Goal: Download file/media

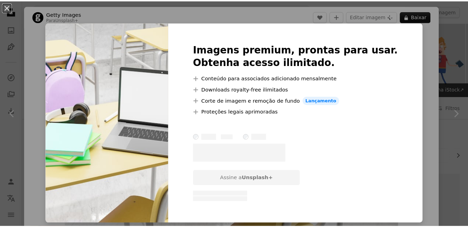
scroll to position [663, 0]
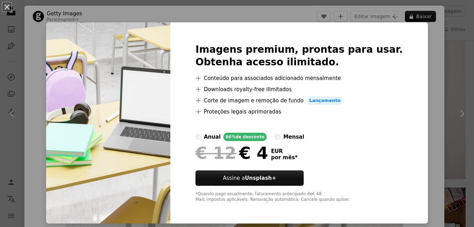
drag, startPoint x: 420, startPoint y: 46, endPoint x: 121, endPoint y: 12, distance: 300.5
click at [419, 46] on div "An X shape Imagens premium, prontas para usar. Obtenha acesso ilimitado. A plus…" at bounding box center [237, 113] width 474 height 227
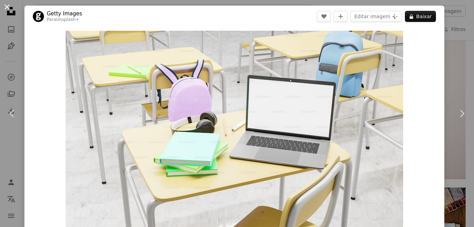
click at [5, 7] on button "An X shape" at bounding box center [7, 7] width 8 height 8
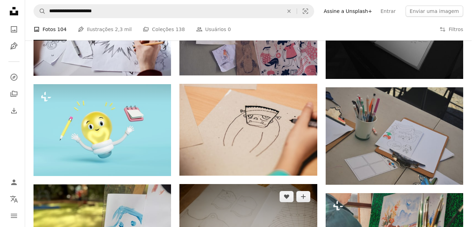
scroll to position [349, 0]
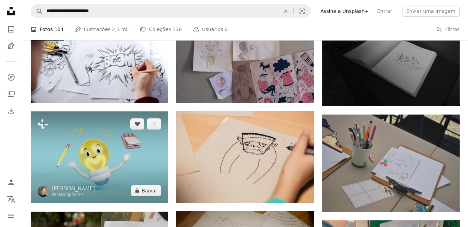
click at [109, 149] on img at bounding box center [99, 157] width 137 height 92
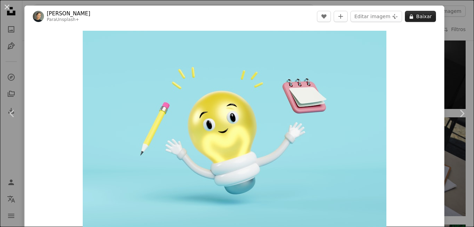
click at [416, 17] on button "A lock Baixar" at bounding box center [420, 16] width 31 height 11
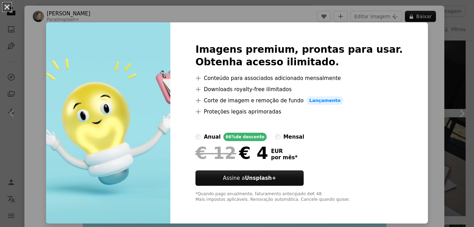
click at [7, 7] on button "An X shape" at bounding box center [7, 7] width 8 height 8
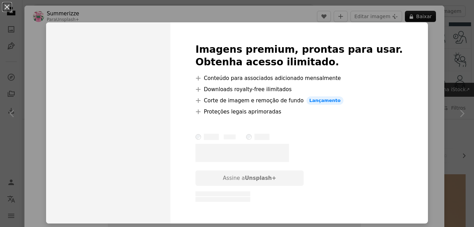
scroll to position [70, 0]
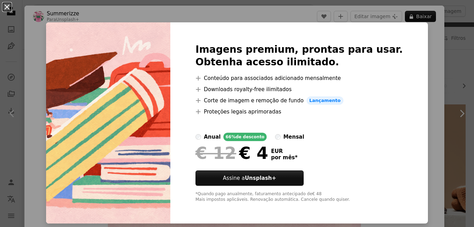
click at [6, 4] on button "An X shape" at bounding box center [7, 7] width 8 height 8
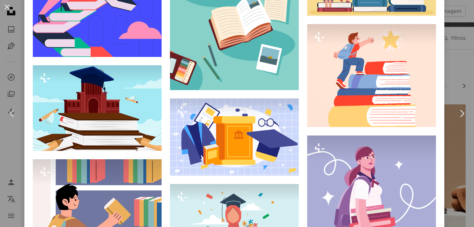
scroll to position [907, 0]
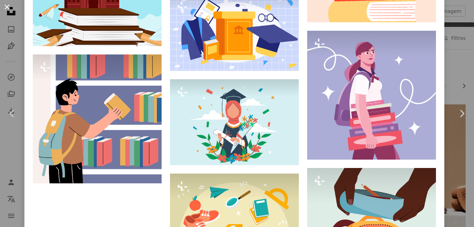
click at [6, 6] on button "An X shape" at bounding box center [7, 7] width 8 height 8
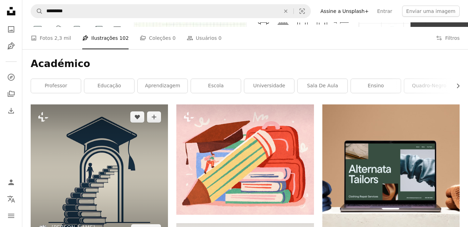
click at [93, 154] on img at bounding box center [99, 172] width 137 height 137
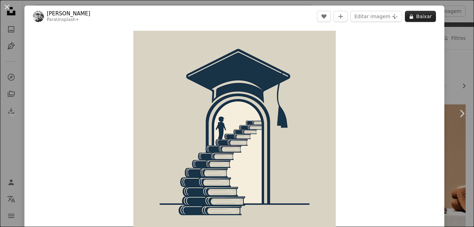
click at [417, 14] on button "A lock Baixar" at bounding box center [420, 16] width 31 height 11
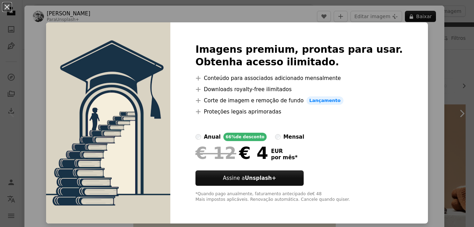
click at [8, 5] on button "An X shape" at bounding box center [7, 7] width 8 height 8
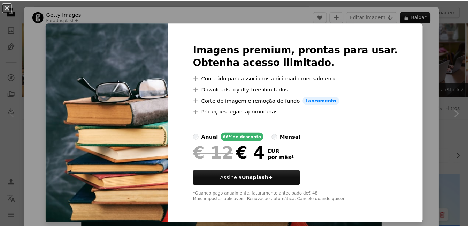
scroll to position [105, 0]
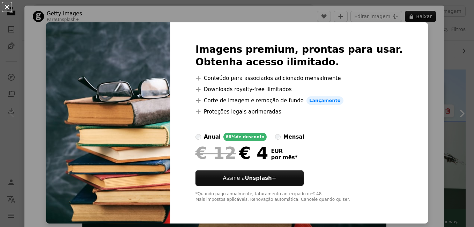
click at [8, 7] on button "An X shape" at bounding box center [7, 7] width 8 height 8
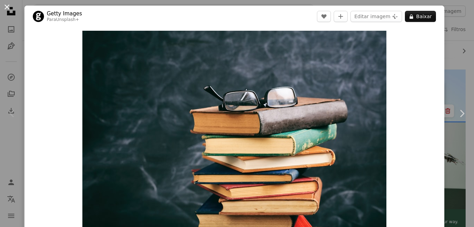
click at [6, 5] on button "An X shape" at bounding box center [7, 7] width 8 height 8
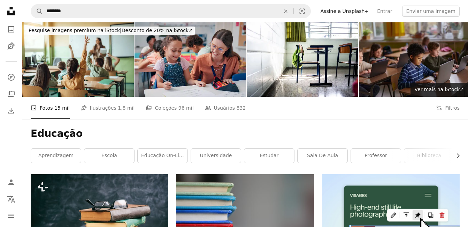
click at [406, 65] on img at bounding box center [415, 59] width 112 height 74
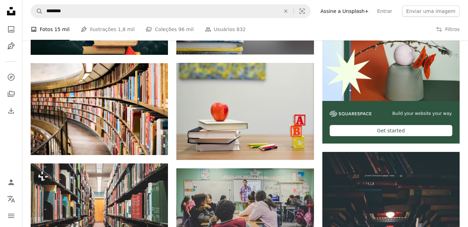
scroll to position [209, 0]
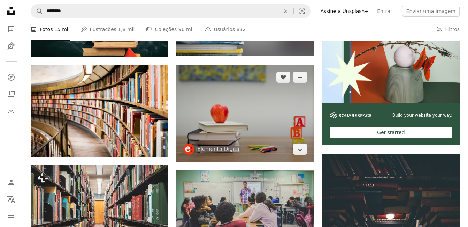
click at [216, 117] on img at bounding box center [244, 113] width 137 height 97
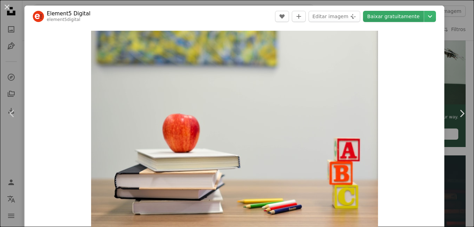
click at [381, 17] on link "Baixar gratuitamente" at bounding box center [393, 16] width 61 height 11
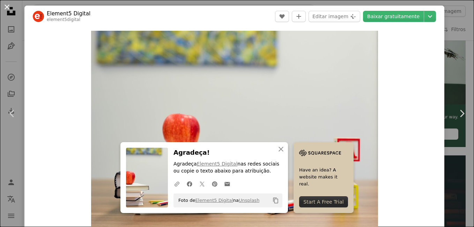
click at [9, 6] on button "An X shape" at bounding box center [7, 7] width 8 height 8
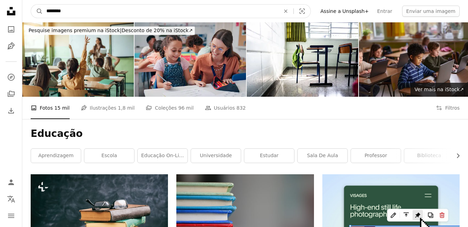
click at [71, 12] on input "********" at bounding box center [160, 11] width 235 height 13
type input "*"
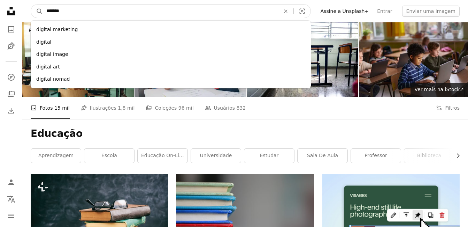
type input "*******"
click at [31, 5] on button "A magnifying glass" at bounding box center [37, 11] width 12 height 13
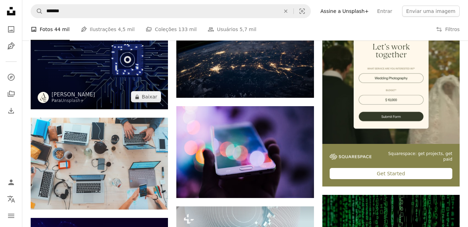
scroll to position [174, 0]
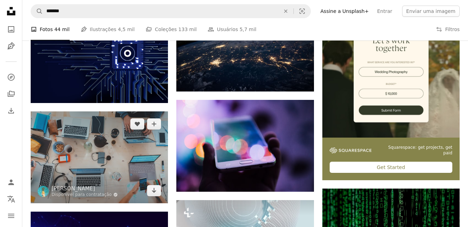
click at [78, 158] on img at bounding box center [99, 157] width 137 height 92
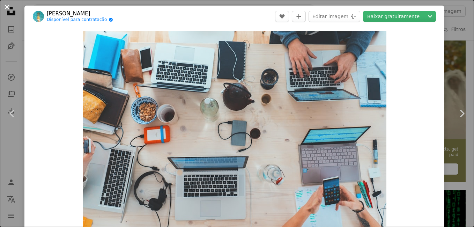
click at [5, 5] on button "An X shape" at bounding box center [7, 7] width 8 height 8
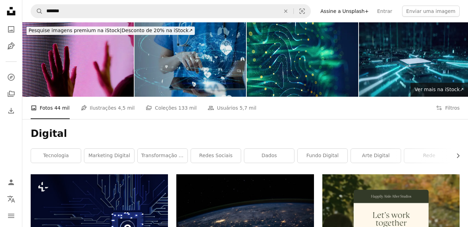
click at [201, 66] on img at bounding box center [191, 59] width 112 height 74
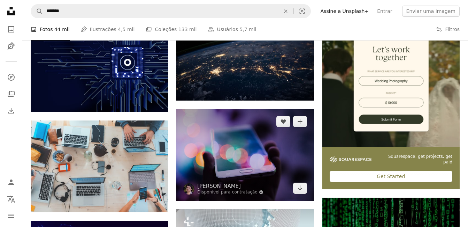
scroll to position [174, 0]
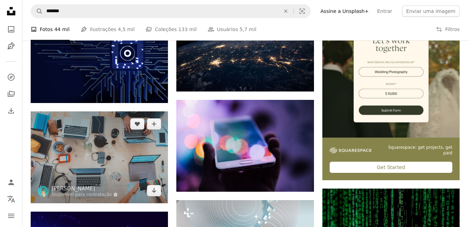
click at [95, 144] on img at bounding box center [99, 157] width 137 height 92
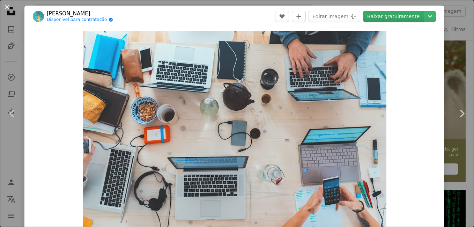
click at [392, 14] on link "Baixar gratuitamente" at bounding box center [393, 16] width 61 height 11
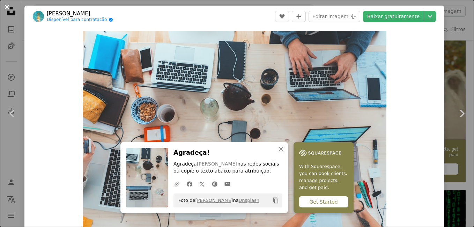
click at [7, 6] on button "An X shape" at bounding box center [7, 7] width 8 height 8
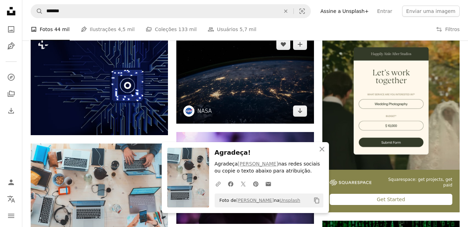
scroll to position [105, 0]
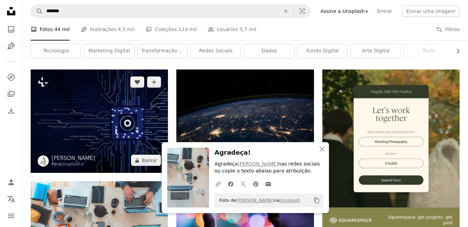
click at [106, 132] on img at bounding box center [99, 120] width 137 height 103
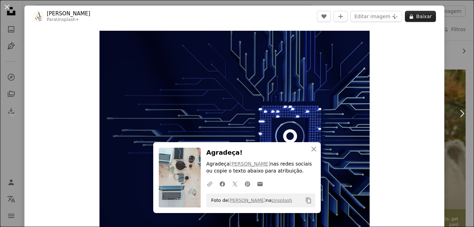
click at [423, 17] on button "A lock Baixar" at bounding box center [420, 16] width 31 height 11
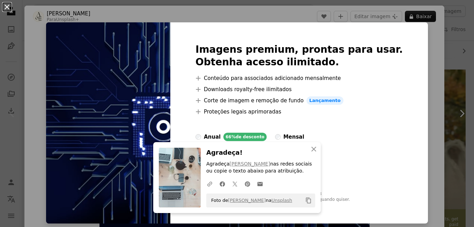
click at [5, 7] on button "An X shape" at bounding box center [7, 7] width 8 height 8
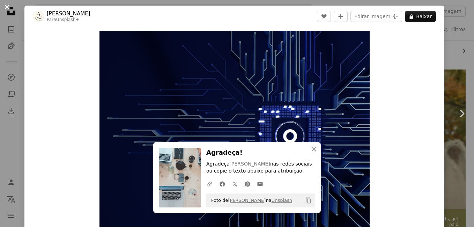
click at [6, 6] on button "An X shape" at bounding box center [7, 7] width 8 height 8
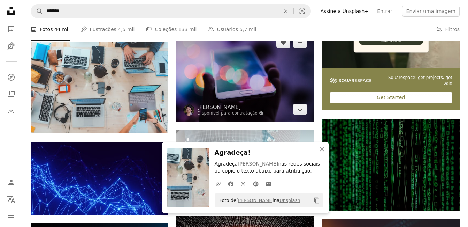
scroll to position [209, 0]
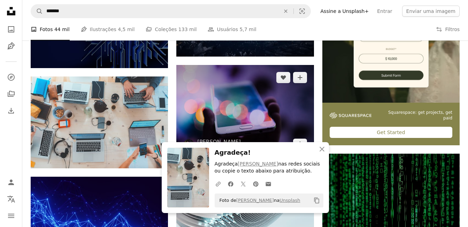
click at [261, 115] on img at bounding box center [244, 111] width 137 height 92
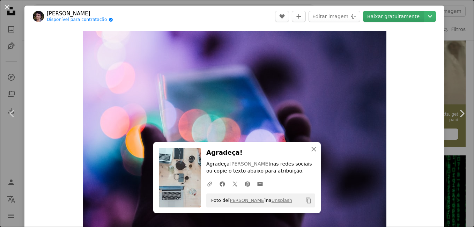
click at [387, 17] on link "Baixar gratuitamente" at bounding box center [393, 16] width 61 height 11
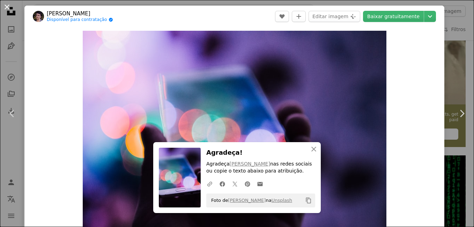
click at [6, 7] on button "An X shape" at bounding box center [7, 7] width 8 height 8
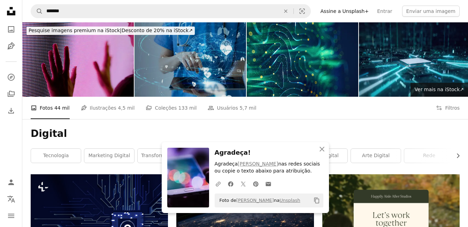
click at [200, 60] on img at bounding box center [191, 59] width 112 height 74
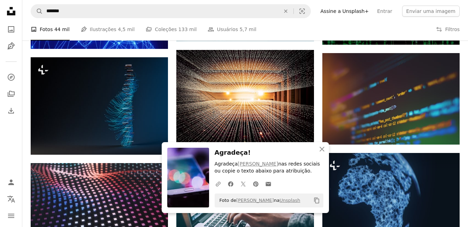
scroll to position [418, 0]
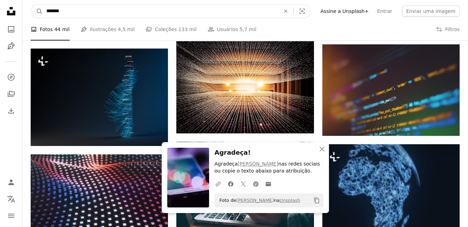
click at [69, 9] on input "*******" at bounding box center [160, 11] width 235 height 13
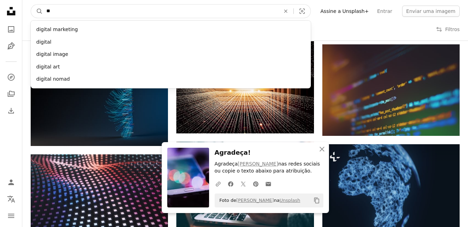
type input "*"
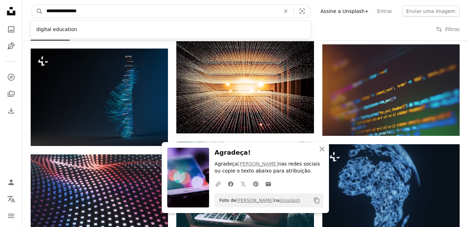
type input "**********"
click at [31, 5] on button "A magnifying glass" at bounding box center [37, 11] width 12 height 13
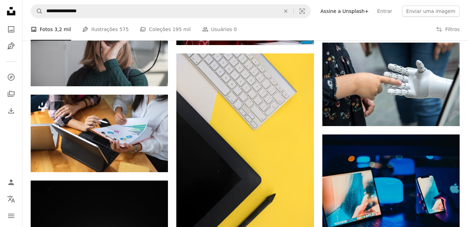
scroll to position [523, 0]
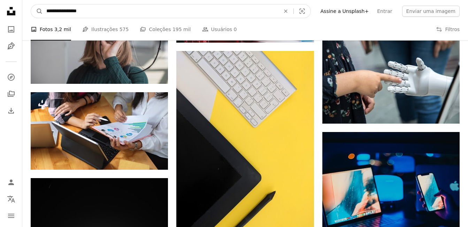
click at [61, 11] on input "**********" at bounding box center [160, 11] width 235 height 13
type input "*********"
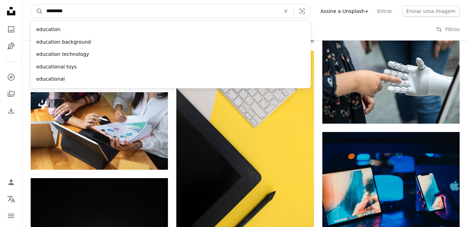
click button "A magnifying glass" at bounding box center [37, 11] width 12 height 13
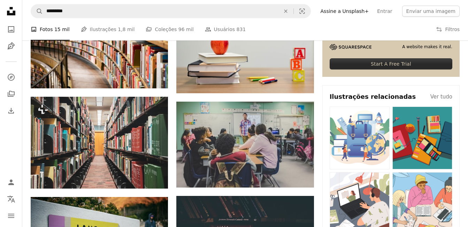
scroll to position [279, 0]
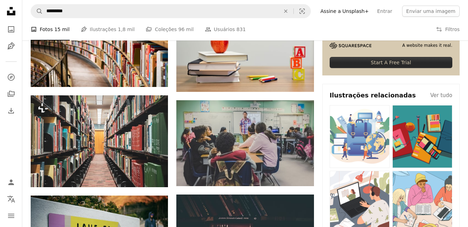
click at [360, 145] on img at bounding box center [360, 136] width 60 height 62
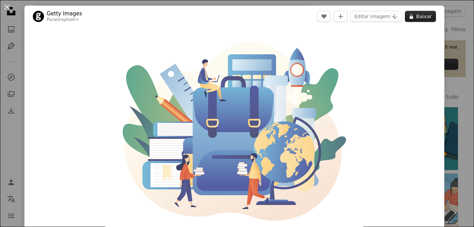
click at [418, 17] on button "A lock Baixar" at bounding box center [420, 16] width 31 height 11
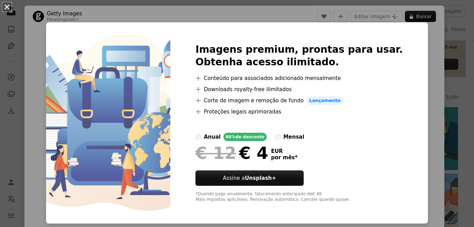
click at [5, 6] on button "An X shape" at bounding box center [7, 7] width 8 height 8
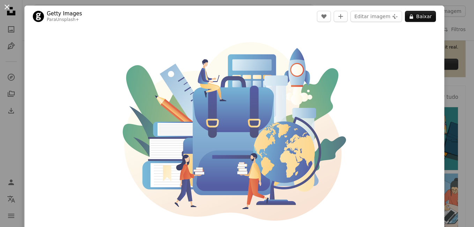
click at [7, 7] on button "An X shape" at bounding box center [7, 7] width 8 height 8
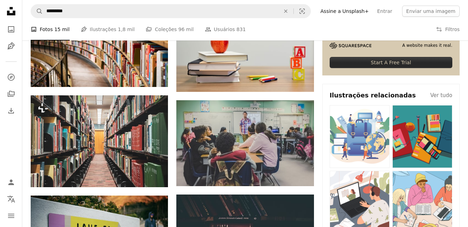
click at [434, 155] on img at bounding box center [423, 136] width 60 height 62
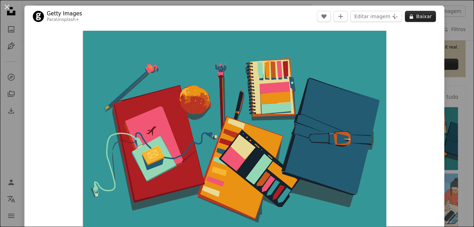
click at [417, 16] on button "A lock Baixar" at bounding box center [420, 16] width 31 height 11
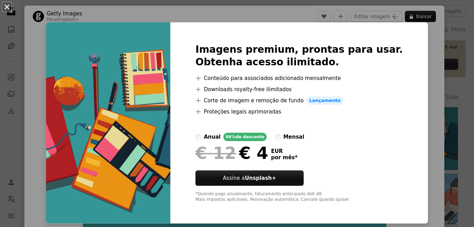
click at [8, 8] on button "An X shape" at bounding box center [7, 7] width 8 height 8
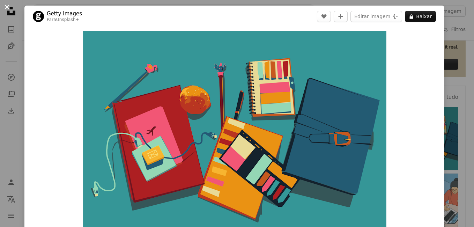
click at [5, 6] on button "An X shape" at bounding box center [7, 7] width 8 height 8
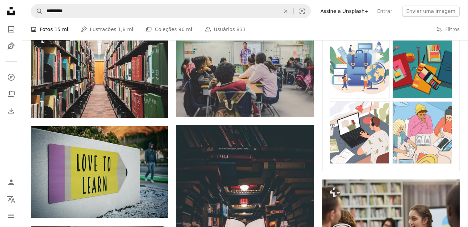
scroll to position [349, 0]
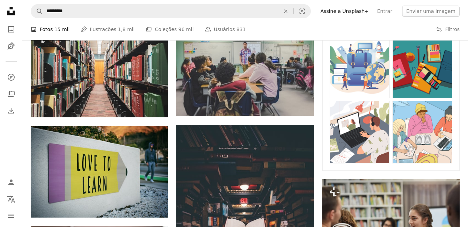
click at [431, 143] on img at bounding box center [423, 132] width 60 height 62
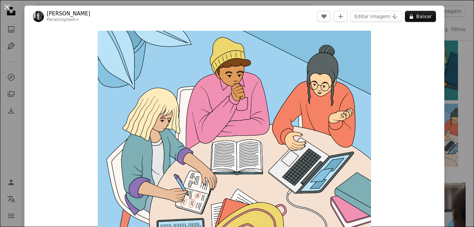
click at [7, 5] on button "An X shape" at bounding box center [7, 7] width 8 height 8
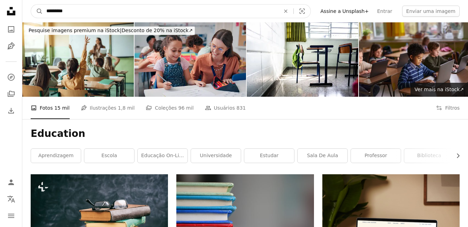
click at [71, 12] on input "*********" at bounding box center [160, 11] width 235 height 13
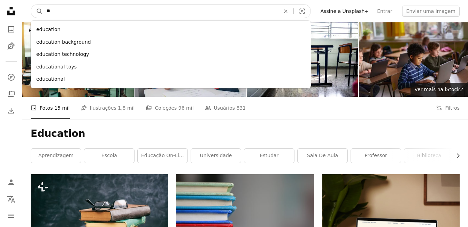
type input "*"
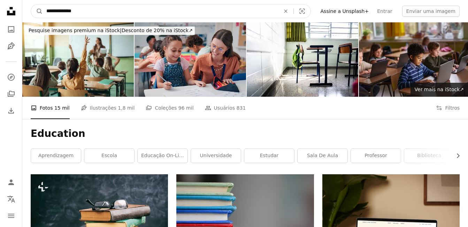
type input "**********"
click at [31, 5] on button "A magnifying glass" at bounding box center [37, 11] width 12 height 13
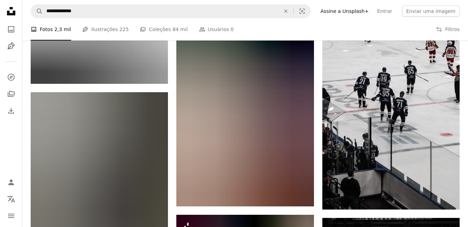
scroll to position [488, 0]
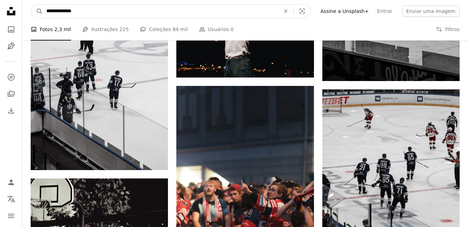
click at [104, 15] on input "**********" at bounding box center [160, 11] width 235 height 13
type input "**********"
click button "A magnifying glass" at bounding box center [37, 11] width 12 height 13
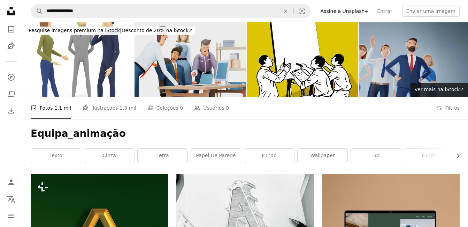
click at [194, 61] on img at bounding box center [191, 59] width 112 height 74
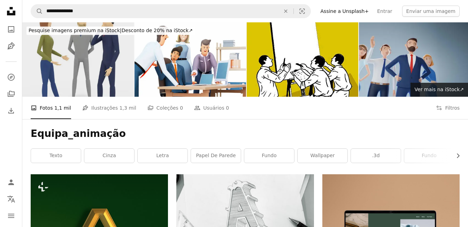
click at [68, 72] on img at bounding box center [78, 59] width 112 height 74
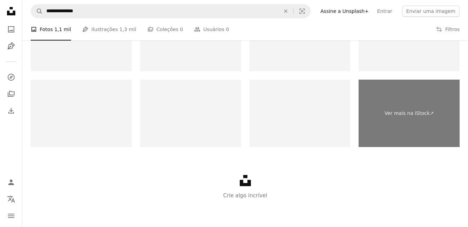
scroll to position [1299, 0]
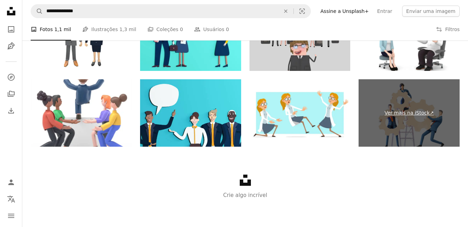
click at [404, 99] on link "Ver mais na iStock ↗" at bounding box center [409, 112] width 101 height 67
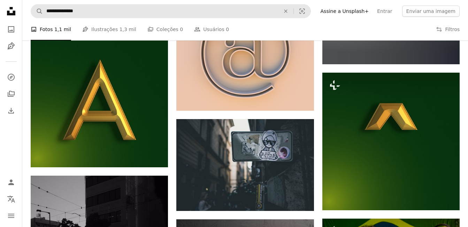
scroll to position [497, 0]
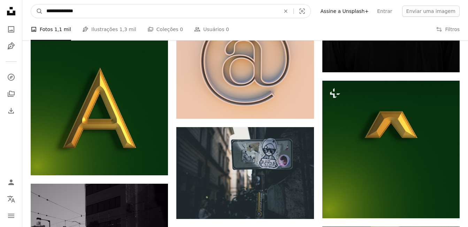
click at [94, 12] on input "**********" at bounding box center [160, 11] width 235 height 13
type input "*"
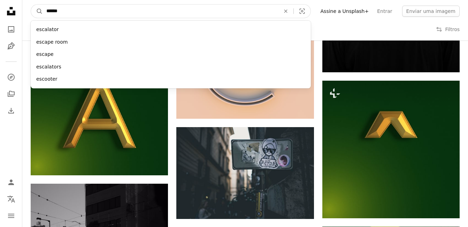
type input "******"
click at [31, 5] on button "A magnifying glass" at bounding box center [37, 11] width 12 height 13
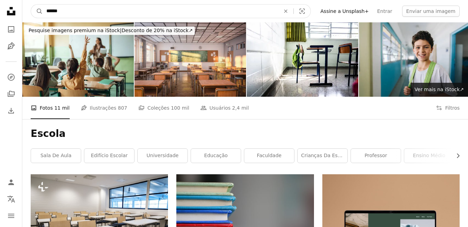
click at [61, 11] on input "******" at bounding box center [160, 11] width 235 height 13
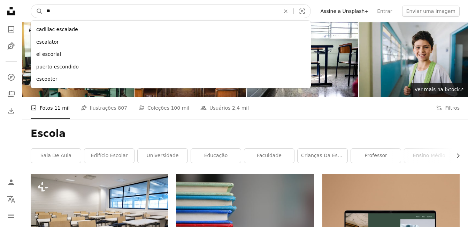
type input "*"
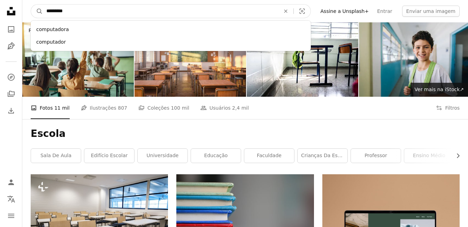
type input "**********"
click button "A magnifying glass" at bounding box center [37, 11] width 12 height 13
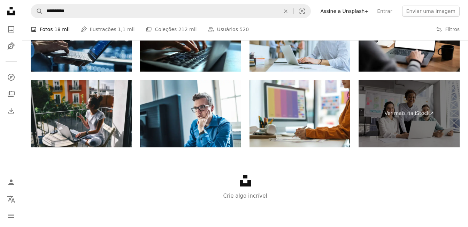
scroll to position [1142, 0]
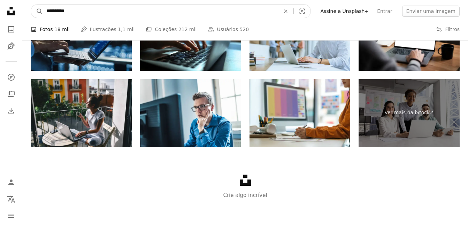
click at [82, 14] on input "**********" at bounding box center [160, 11] width 235 height 13
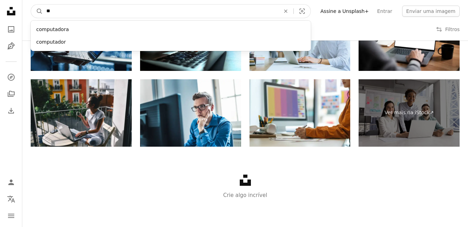
type input "*"
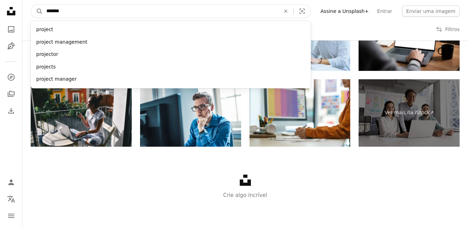
type input "********"
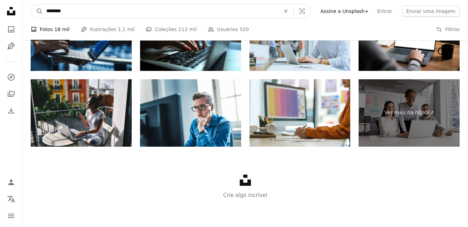
click button "A magnifying glass" at bounding box center [37, 11] width 12 height 13
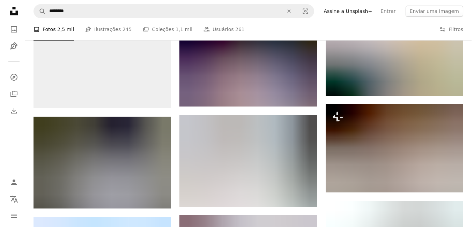
scroll to position [488, 0]
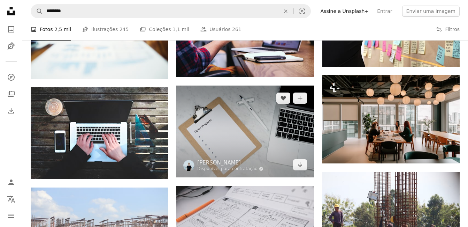
click at [246, 134] on img at bounding box center [244, 131] width 137 height 92
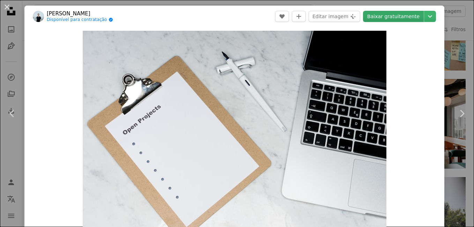
click at [386, 18] on link "Baixar gratuitamente" at bounding box center [393, 16] width 61 height 11
